Goal: Task Accomplishment & Management: Manage account settings

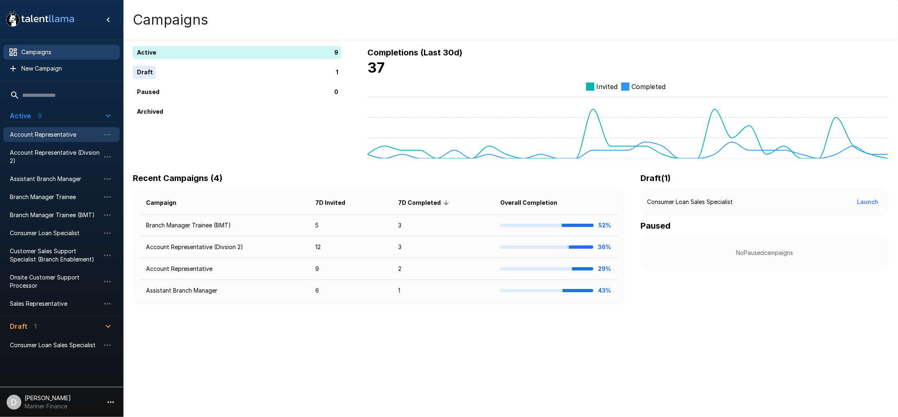
click at [55, 134] on span "Account Representative" at bounding box center [55, 134] width 90 height 8
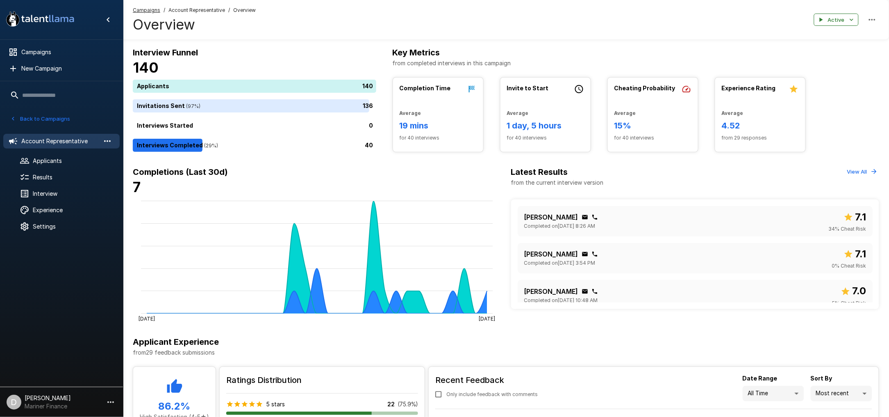
click at [109, 141] on icon "button" at bounding box center [107, 141] width 10 height 10
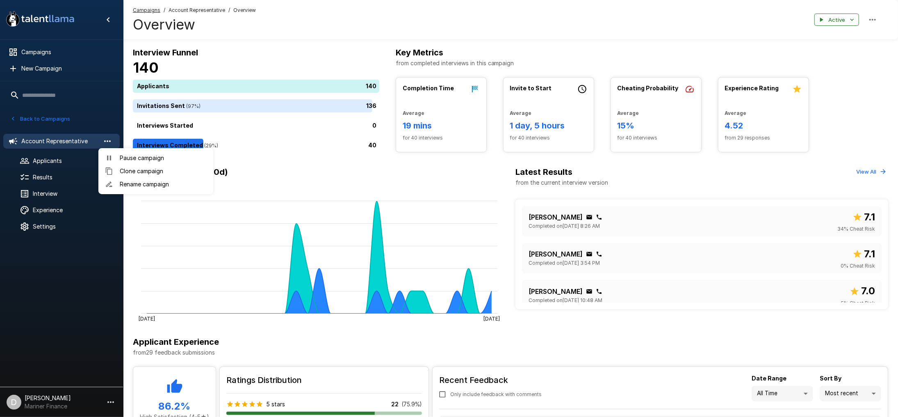
click at [109, 141] on div at bounding box center [449, 208] width 898 height 417
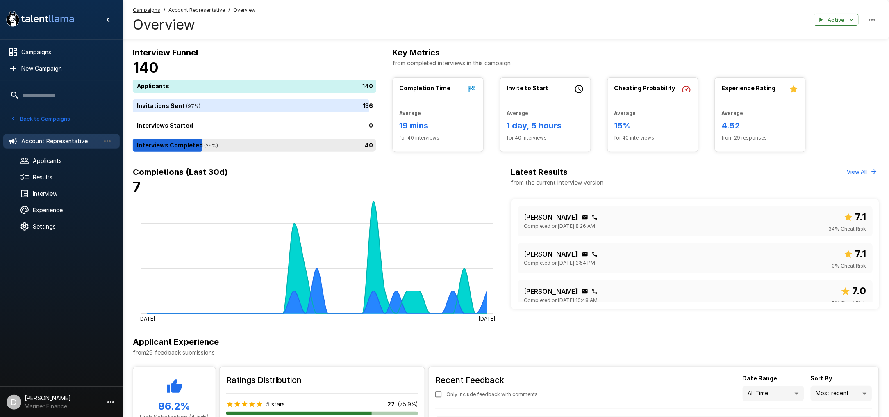
click at [271, 146] on div "40" at bounding box center [256, 145] width 247 height 13
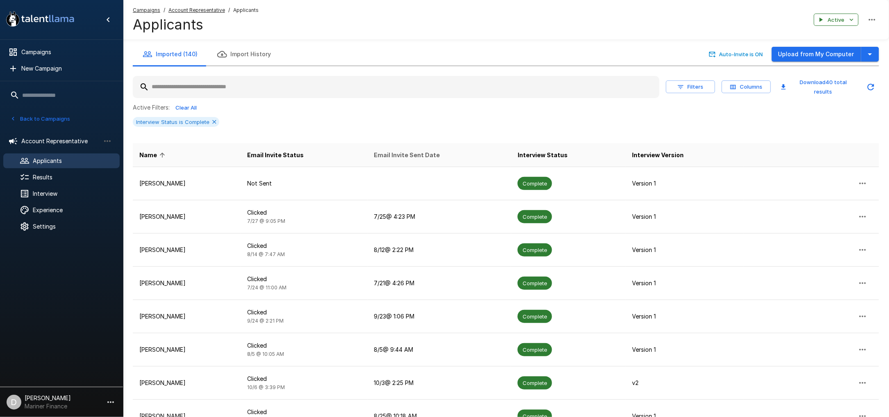
click at [437, 150] on span "Email Invite Sent Date" at bounding box center [407, 155] width 66 height 10
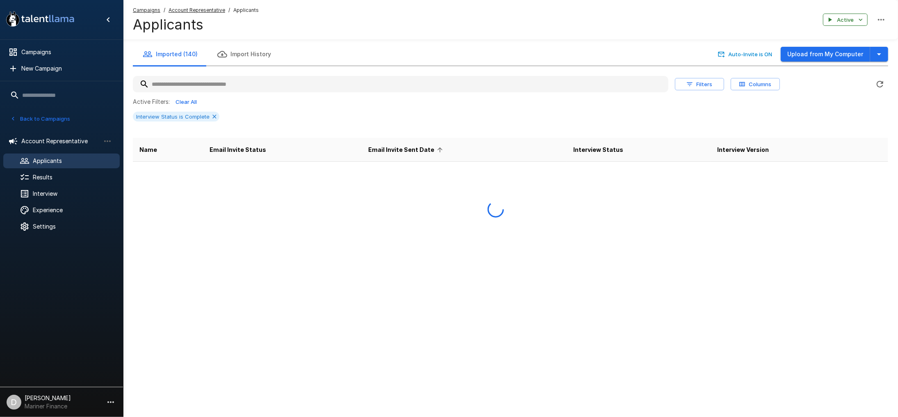
click at [437, 150] on span "Email Invite Sent Date" at bounding box center [407, 150] width 77 height 10
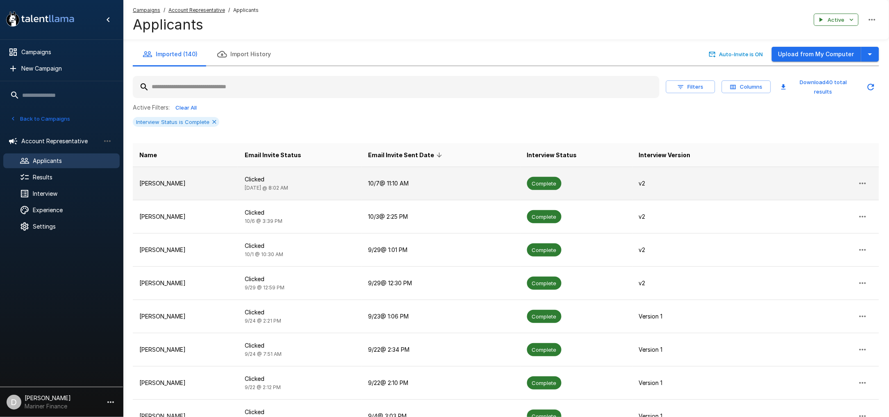
click at [205, 184] on td "Joshua Lesane" at bounding box center [185, 183] width 105 height 33
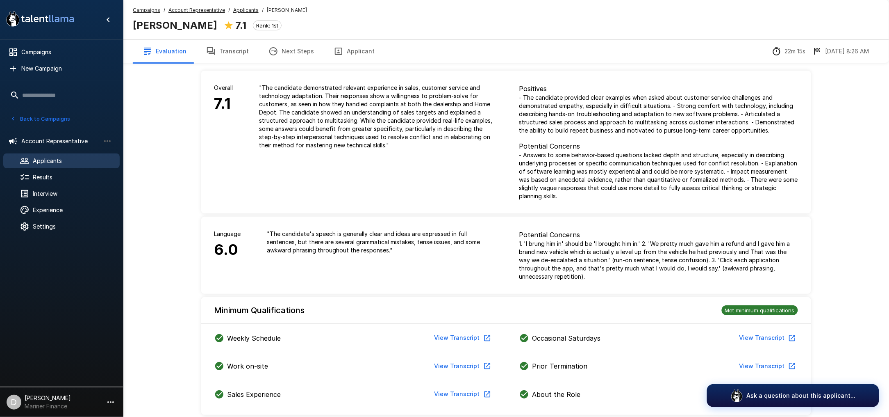
click at [362, 53] on button "Applicant" at bounding box center [354, 51] width 61 height 23
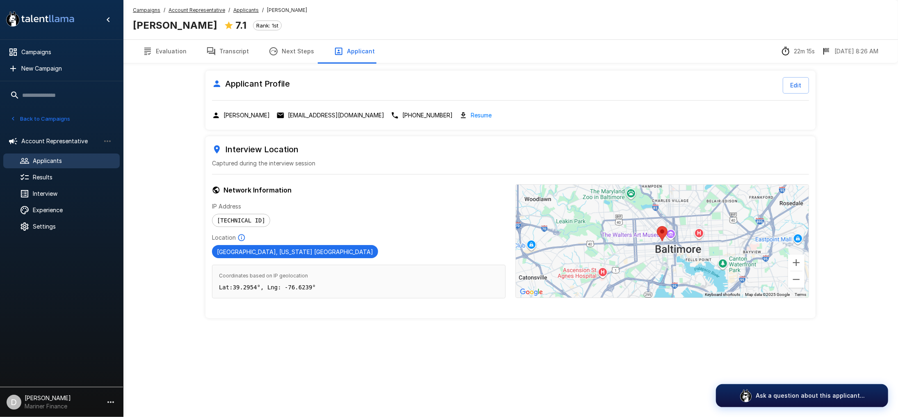
drag, startPoint x: 173, startPoint y: 52, endPoint x: 187, endPoint y: 57, distance: 14.4
click at [173, 52] on button "Evaluation" at bounding box center [165, 51] width 64 height 23
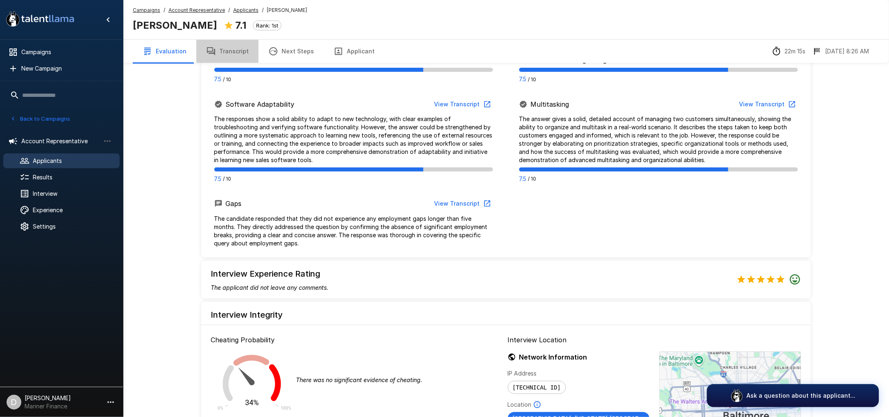
click at [233, 55] on button "Transcript" at bounding box center [227, 51] width 62 height 23
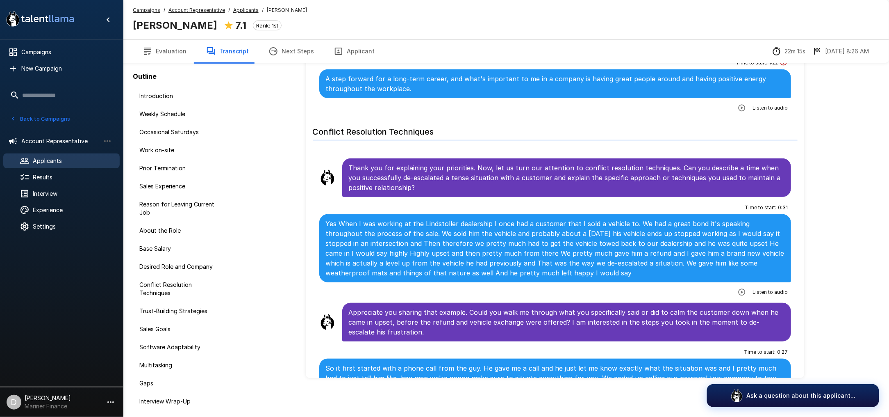
scroll to position [1093, 0]
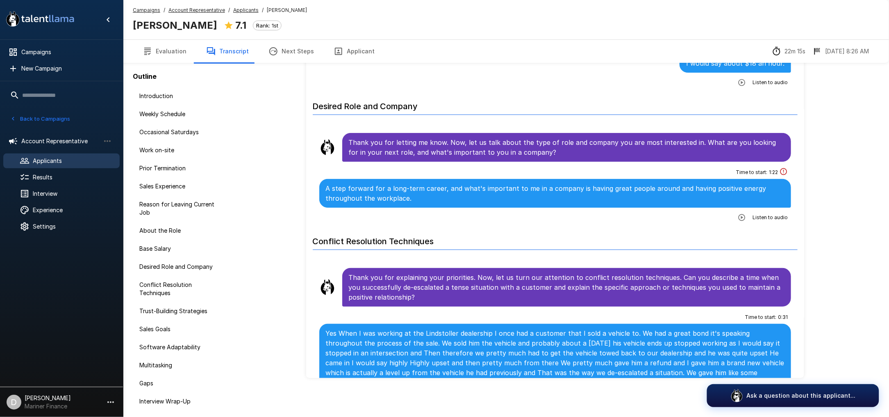
drag, startPoint x: 732, startPoint y: 207, endPoint x: 512, endPoint y: 209, distance: 219.8
click at [738, 213] on icon "button" at bounding box center [742, 217] width 8 height 8
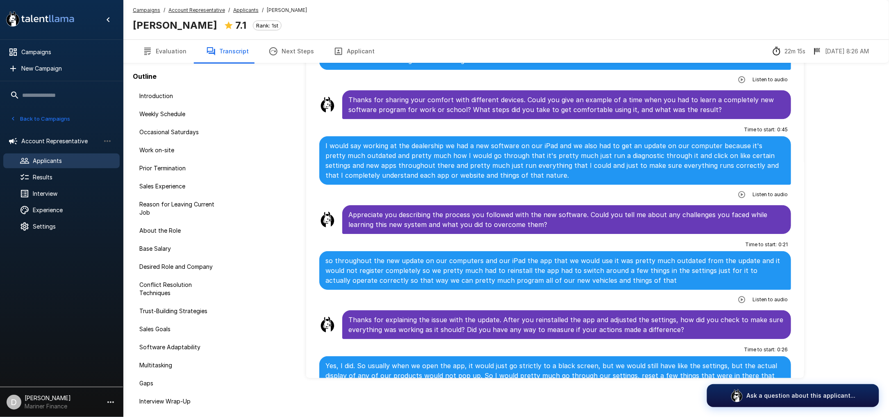
scroll to position [2029, 0]
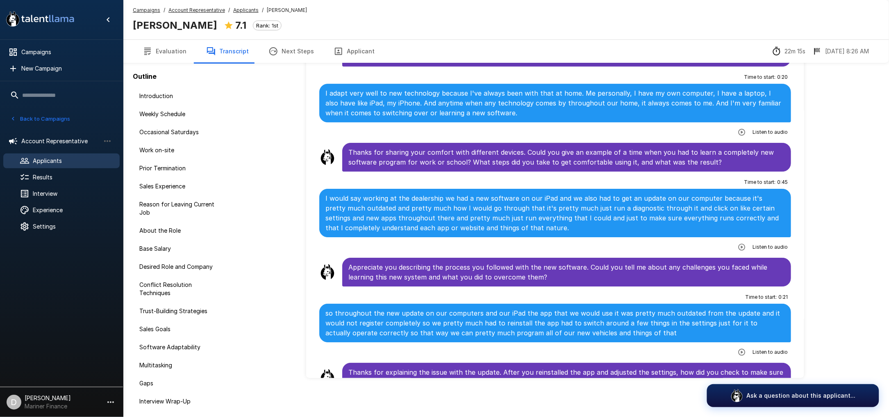
click at [169, 51] on button "Evaluation" at bounding box center [165, 51] width 64 height 23
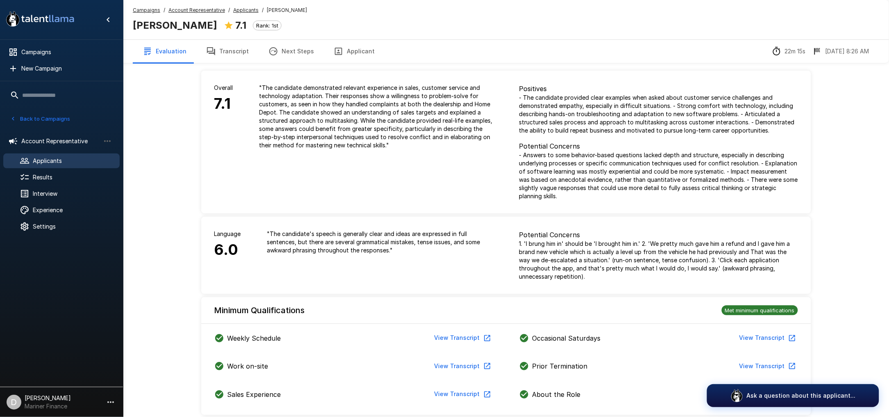
click at [225, 45] on button "Transcript" at bounding box center [227, 51] width 62 height 23
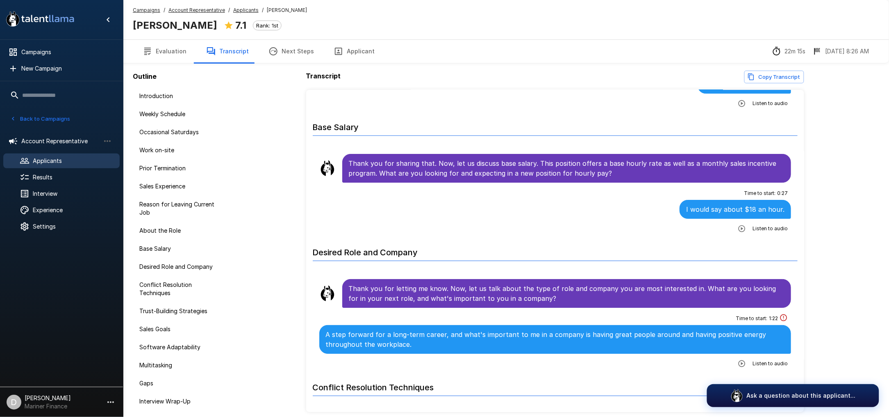
scroll to position [984, 0]
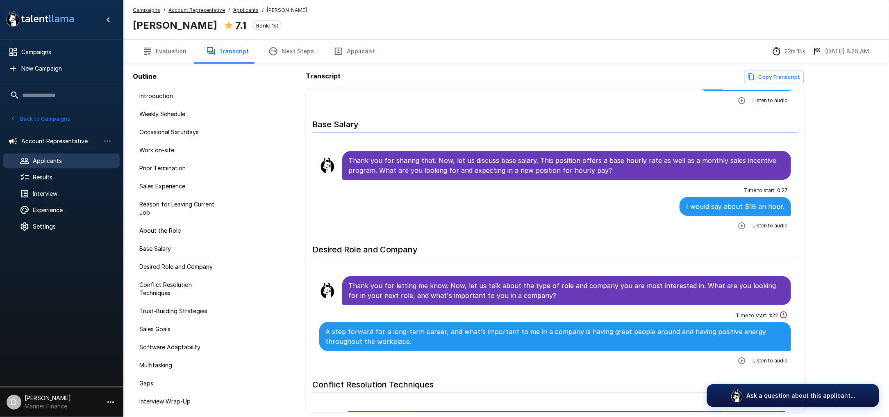
click at [566, 204] on div "Time to start : 0 : 27 I would say about $18 an hour. Listen to audio" at bounding box center [555, 208] width 472 height 48
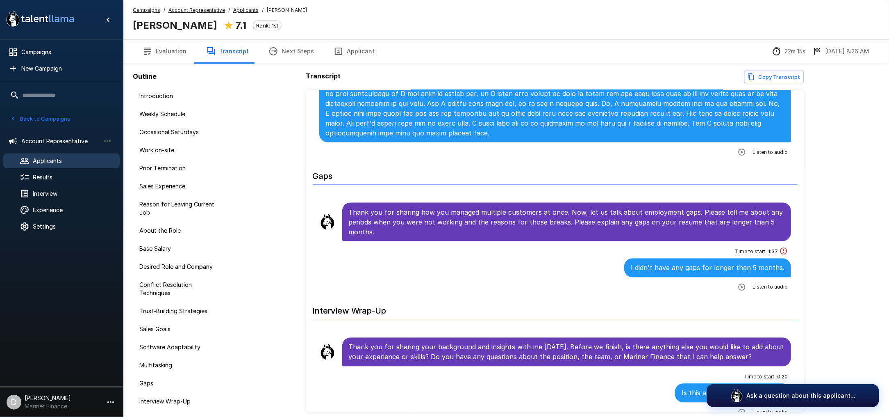
scroll to position [2467, 0]
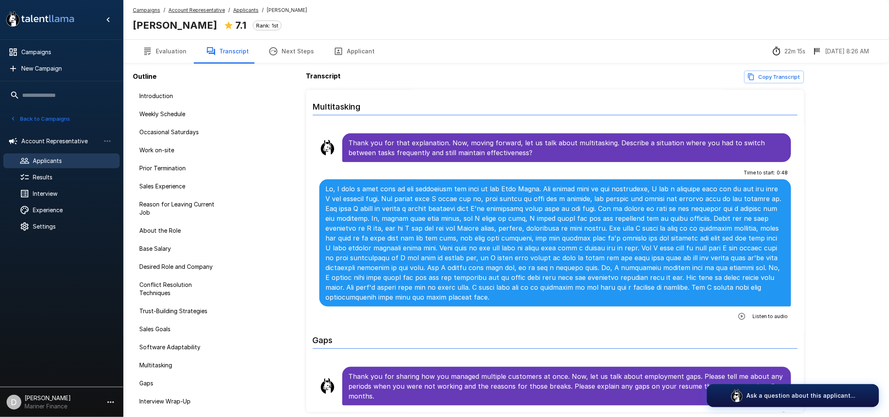
click at [37, 119] on button "Back to Campaigns" at bounding box center [40, 118] width 64 height 13
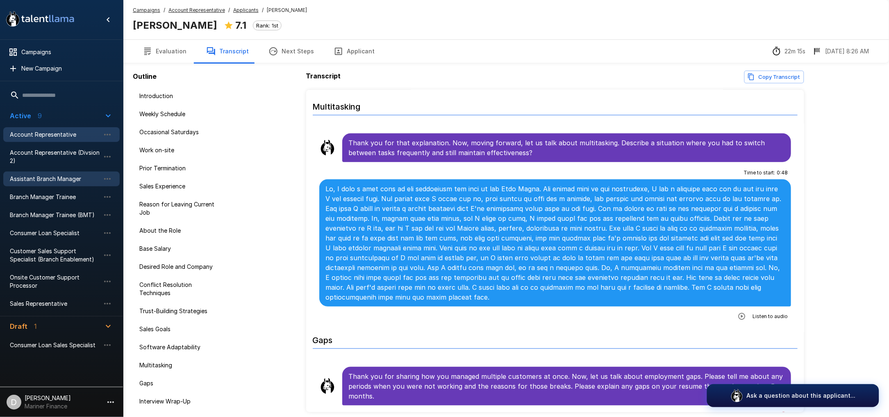
click at [46, 177] on span "Assistant Branch Manager" at bounding box center [55, 179] width 90 height 8
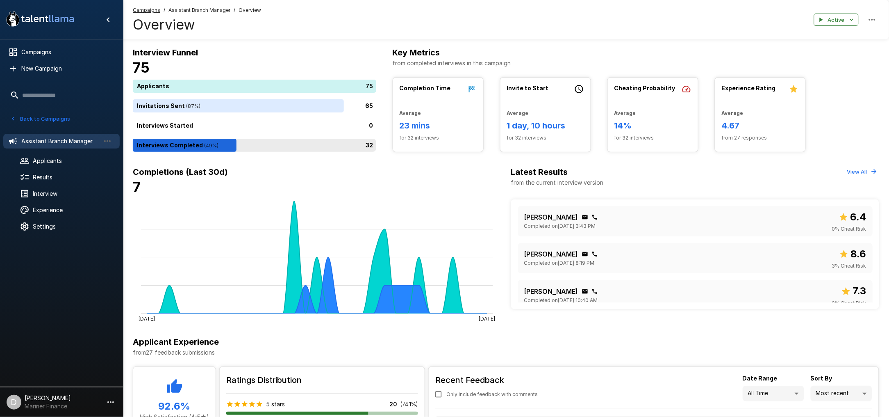
click at [271, 141] on div "32" at bounding box center [256, 145] width 247 height 13
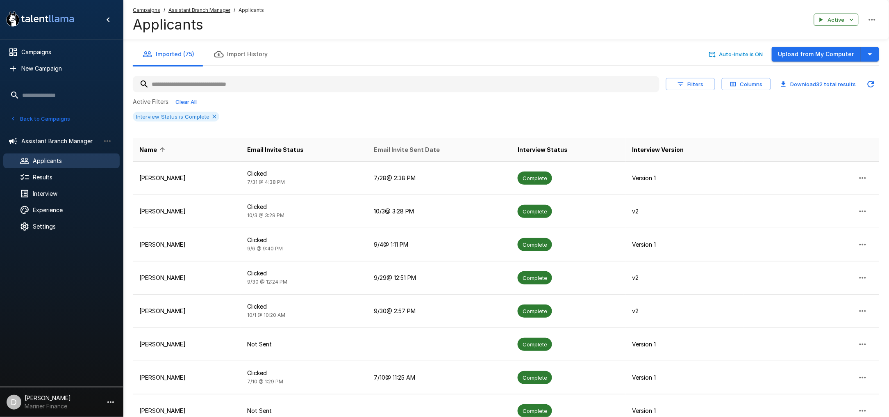
click at [426, 148] on span "Email Invite Sent Date" at bounding box center [407, 150] width 66 height 10
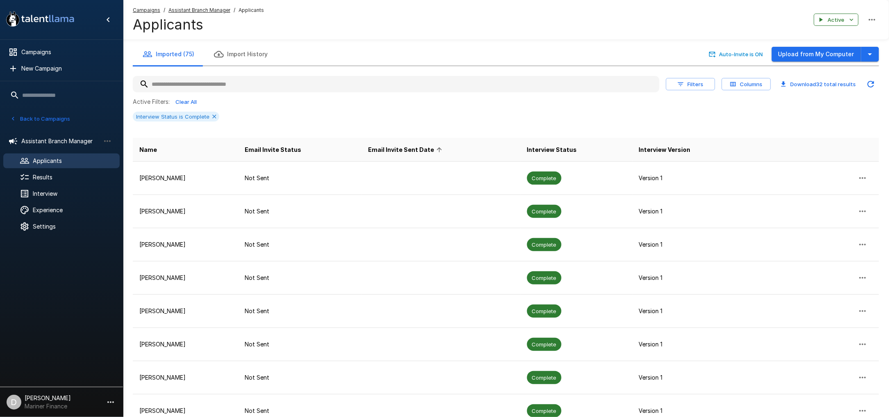
click at [417, 151] on span "Email Invite Sent Date" at bounding box center [406, 150] width 77 height 10
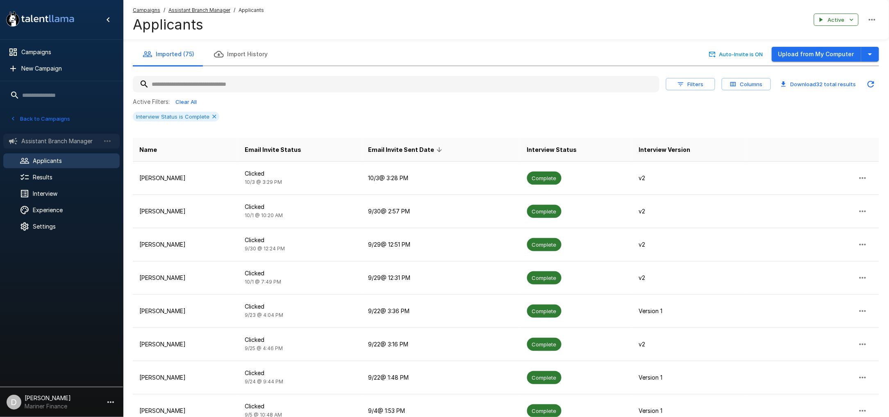
click at [52, 143] on span "Assistant Branch Manager" at bounding box center [60, 141] width 79 height 8
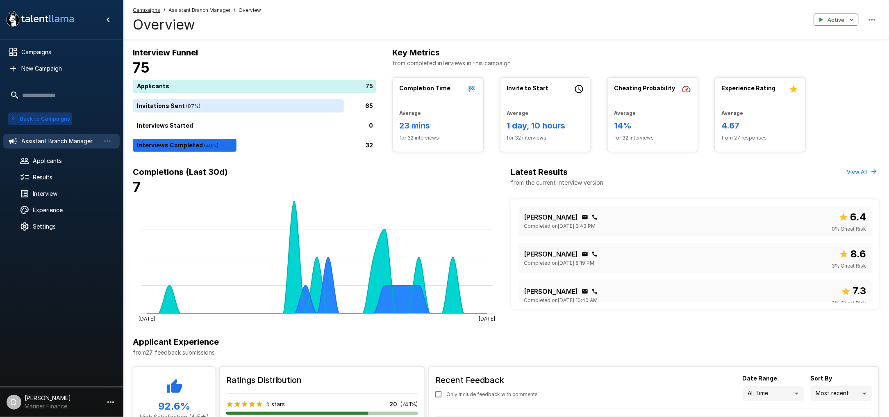
click at [43, 117] on button "Back to Campaigns" at bounding box center [40, 118] width 64 height 13
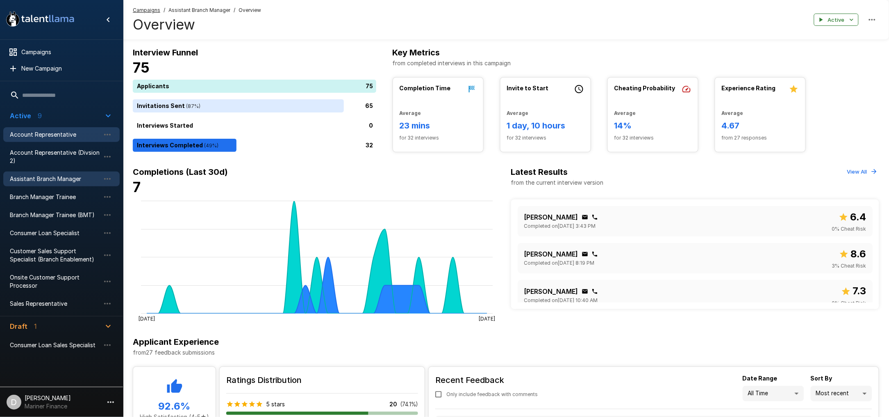
click at [40, 128] on div "Account Representative" at bounding box center [61, 134] width 116 height 15
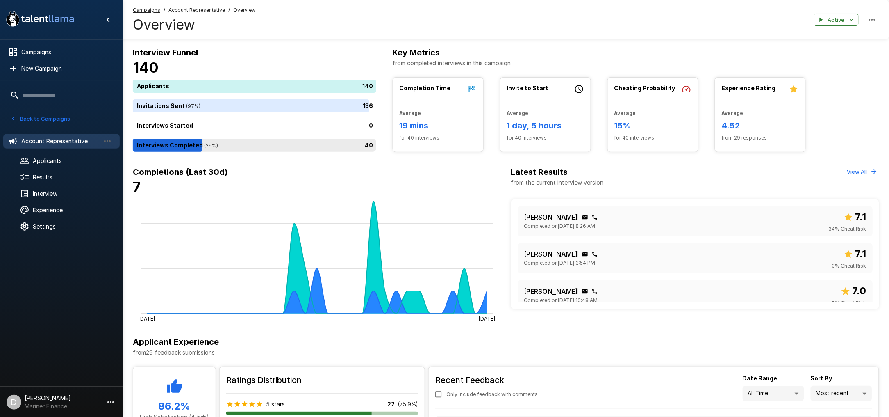
click at [249, 149] on div "40" at bounding box center [256, 145] width 247 height 13
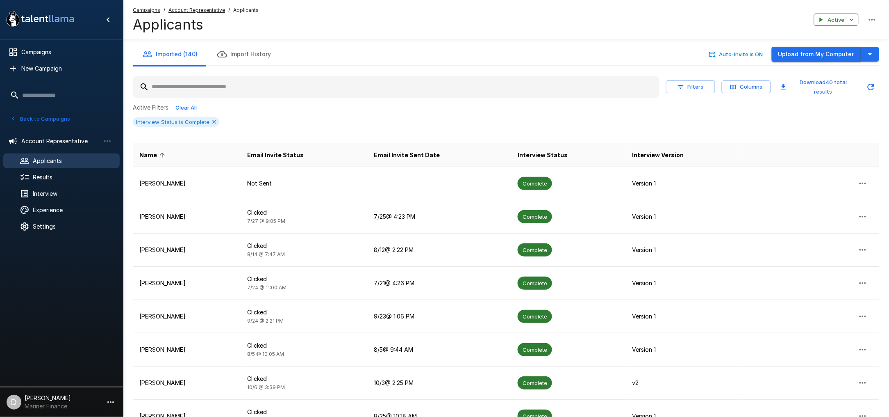
click at [822, 53] on button "Upload from My Computer" at bounding box center [816, 54] width 89 height 15
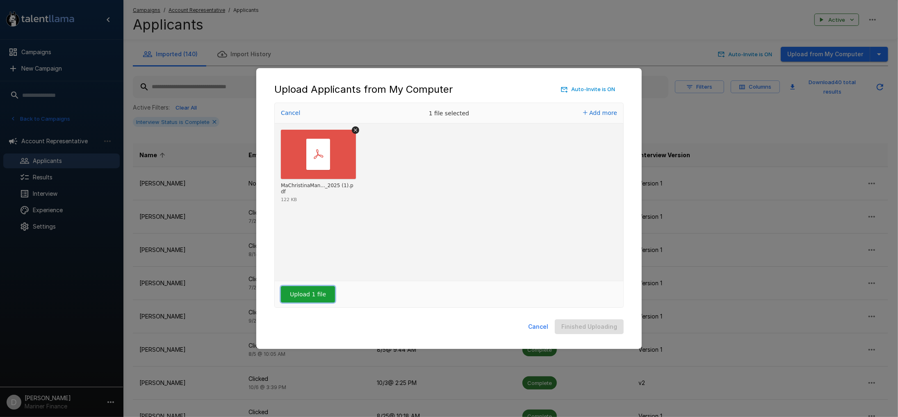
drag, startPoint x: 309, startPoint y: 293, endPoint x: 372, endPoint y: 288, distance: 63.8
click at [310, 293] on button "Upload 1 file" at bounding box center [308, 294] width 54 height 16
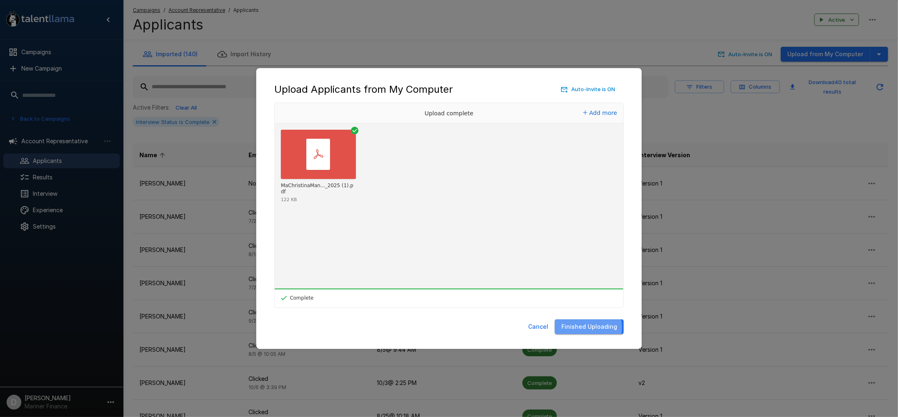
click at [581, 327] on button "Finished Uploading" at bounding box center [589, 326] width 69 height 15
